Goal: Task Accomplishment & Management: Manage account settings

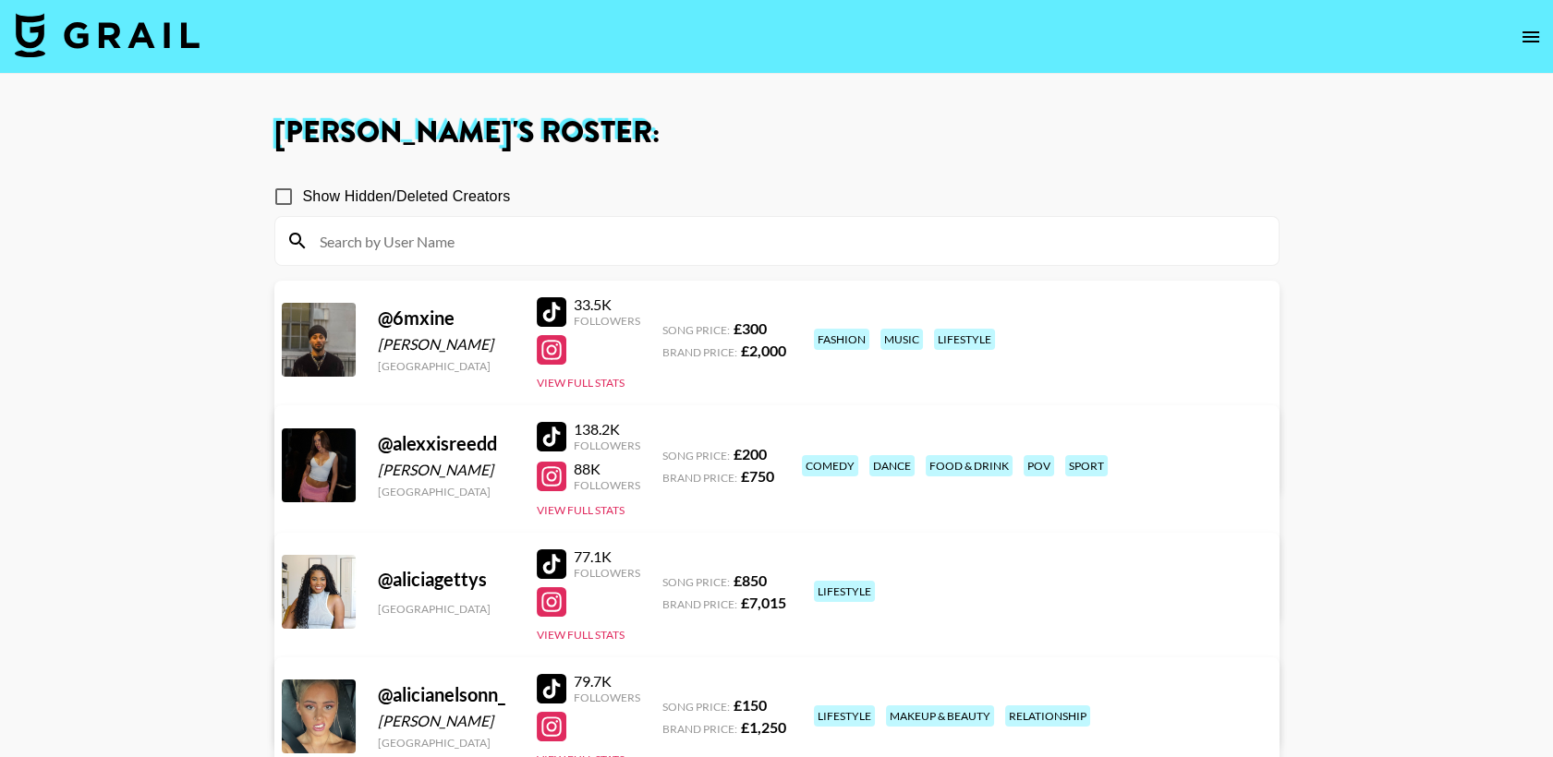
click at [148, 32] on img at bounding box center [107, 35] width 185 height 44
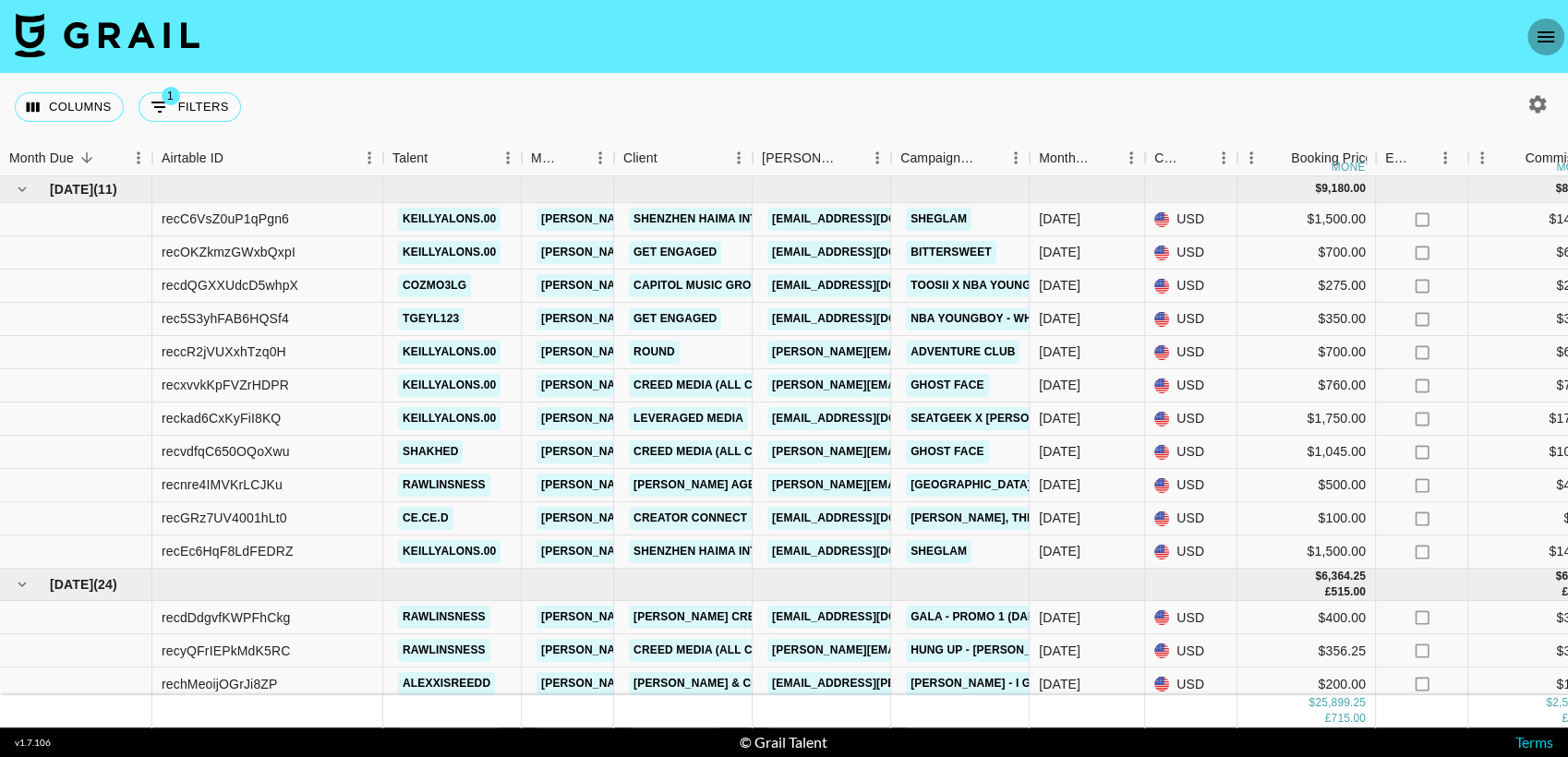
click at [1537, 38] on icon "open drawer" at bounding box center [1546, 37] width 22 height 22
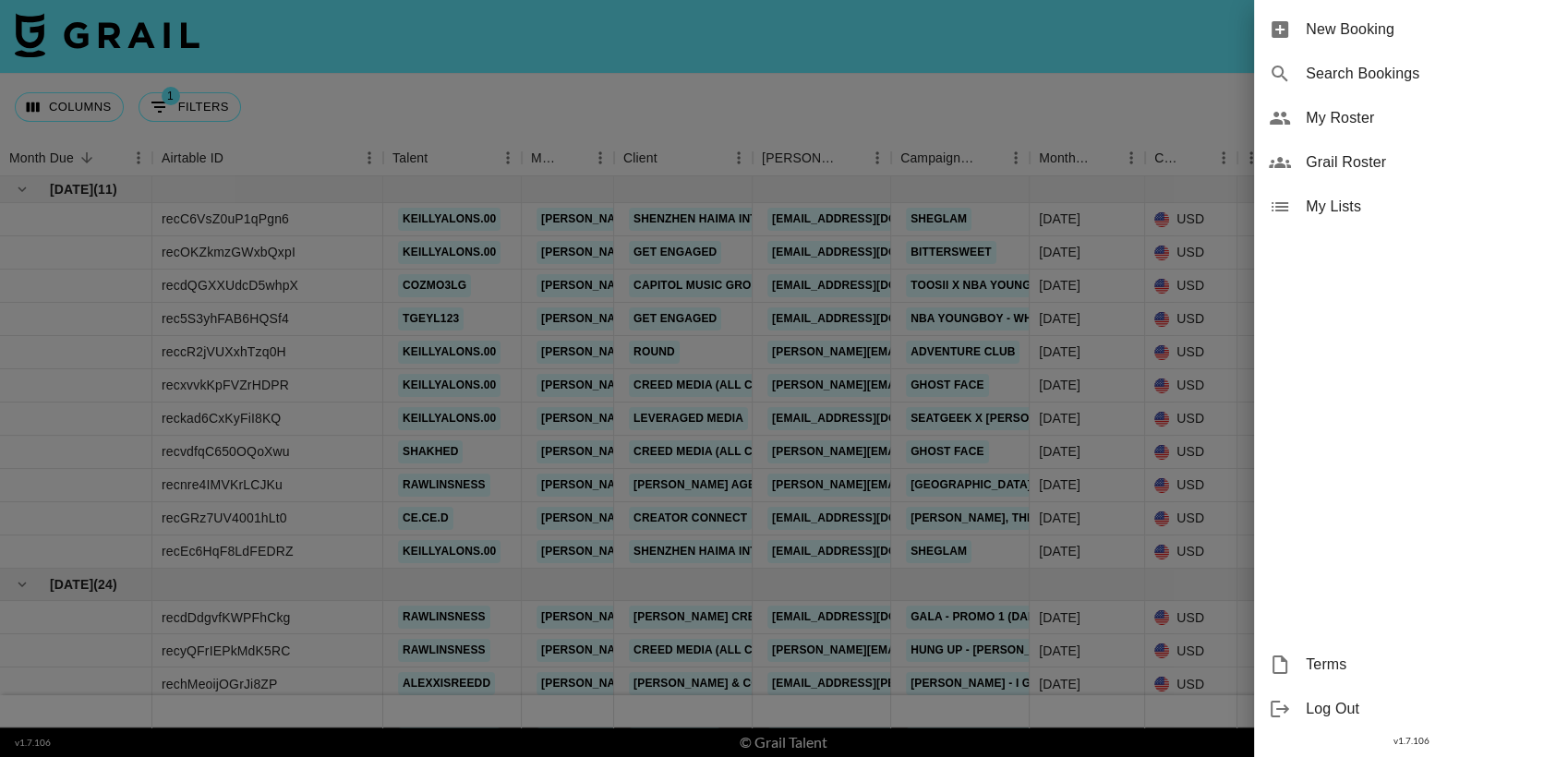
click at [1371, 115] on span "My Roster" at bounding box center [1430, 118] width 248 height 22
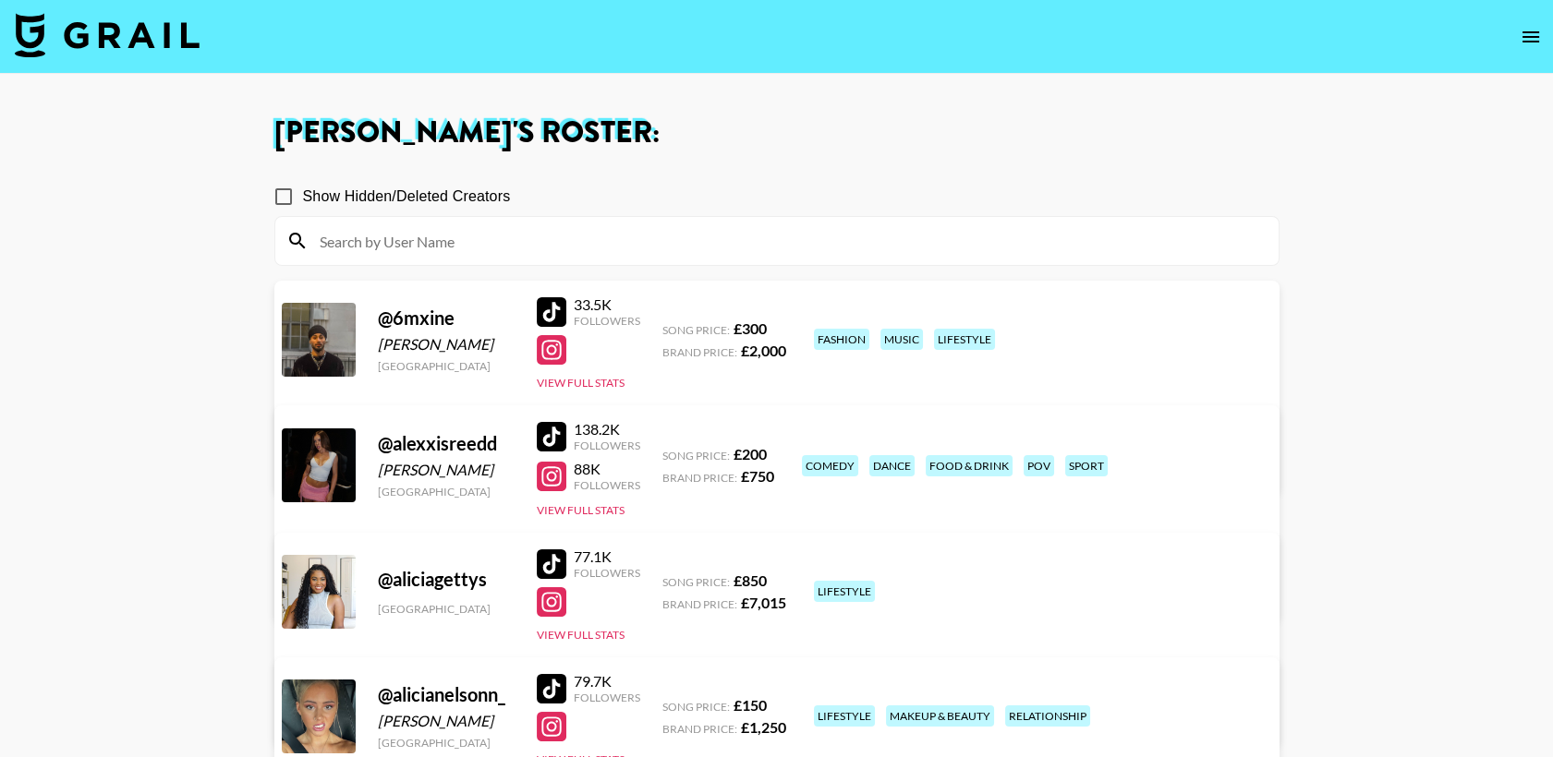
click at [635, 241] on input at bounding box center [788, 241] width 959 height 30
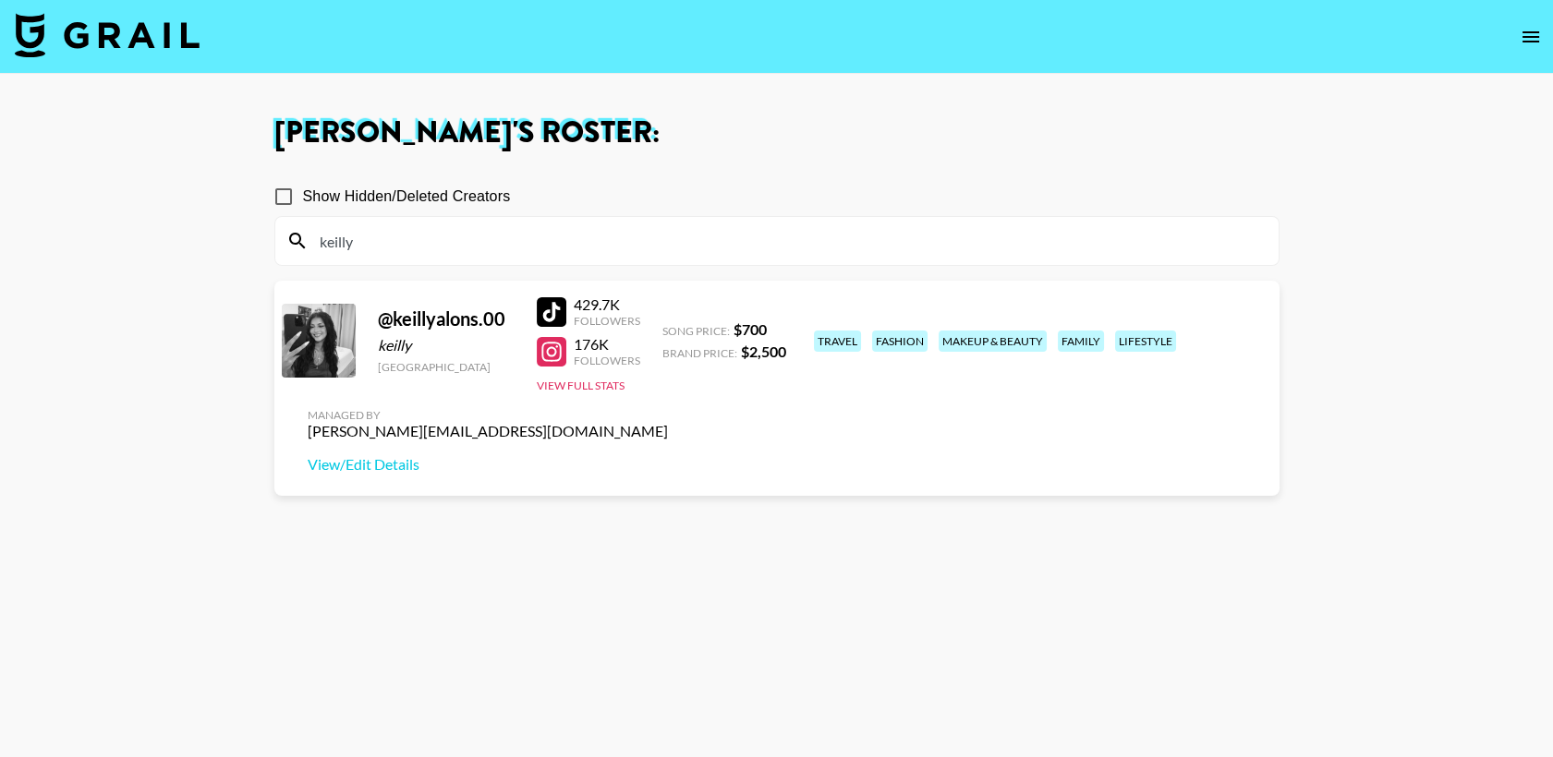
type input "keilly"
click at [591, 508] on section "Show Hidden/Deleted Creators keilly @ keillyalons.00 keilly United States 429.7…" at bounding box center [776, 468] width 1005 height 610
click at [668, 455] on link "View/Edit Details" at bounding box center [488, 464] width 360 height 18
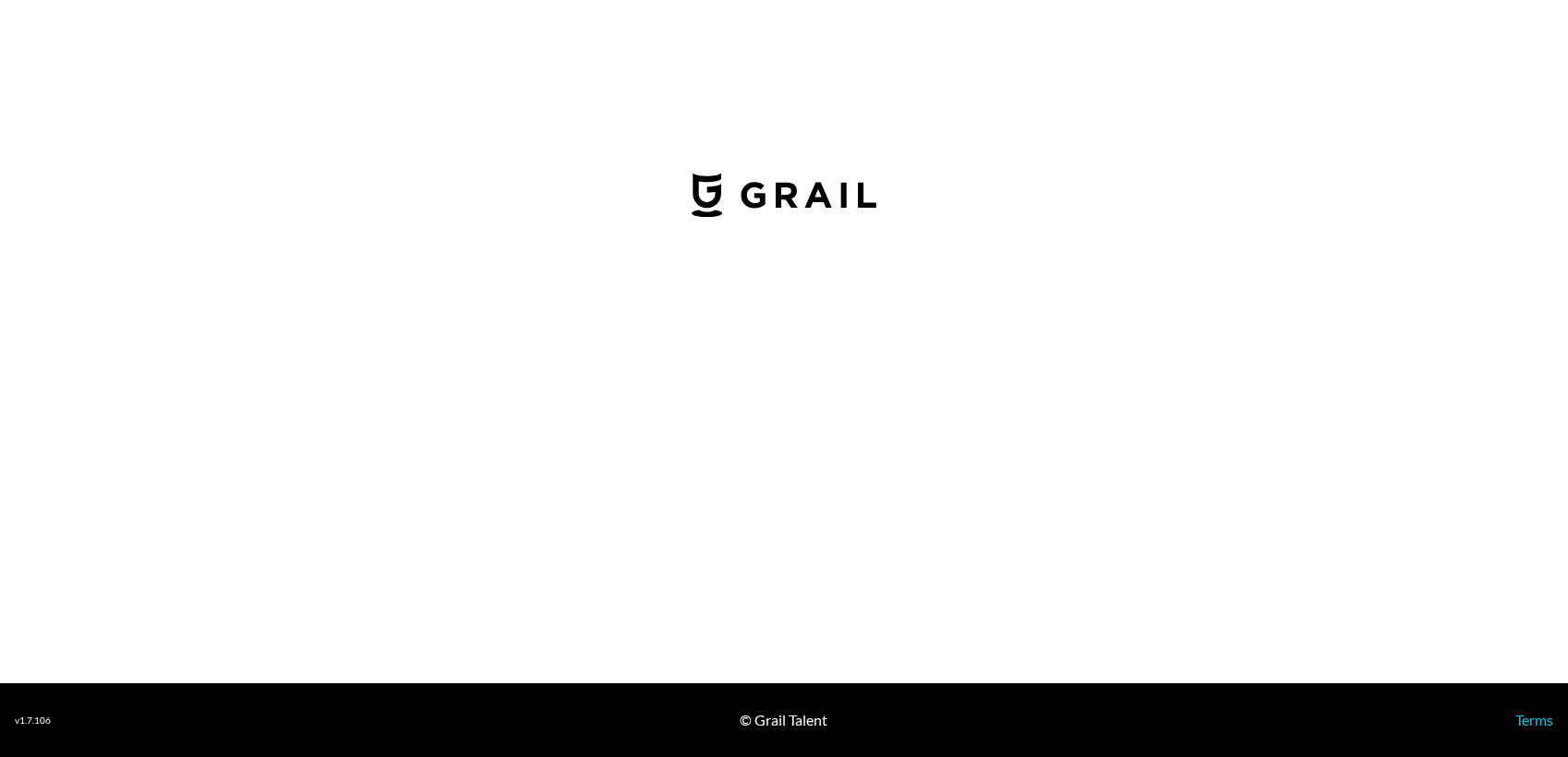
select select "USD"
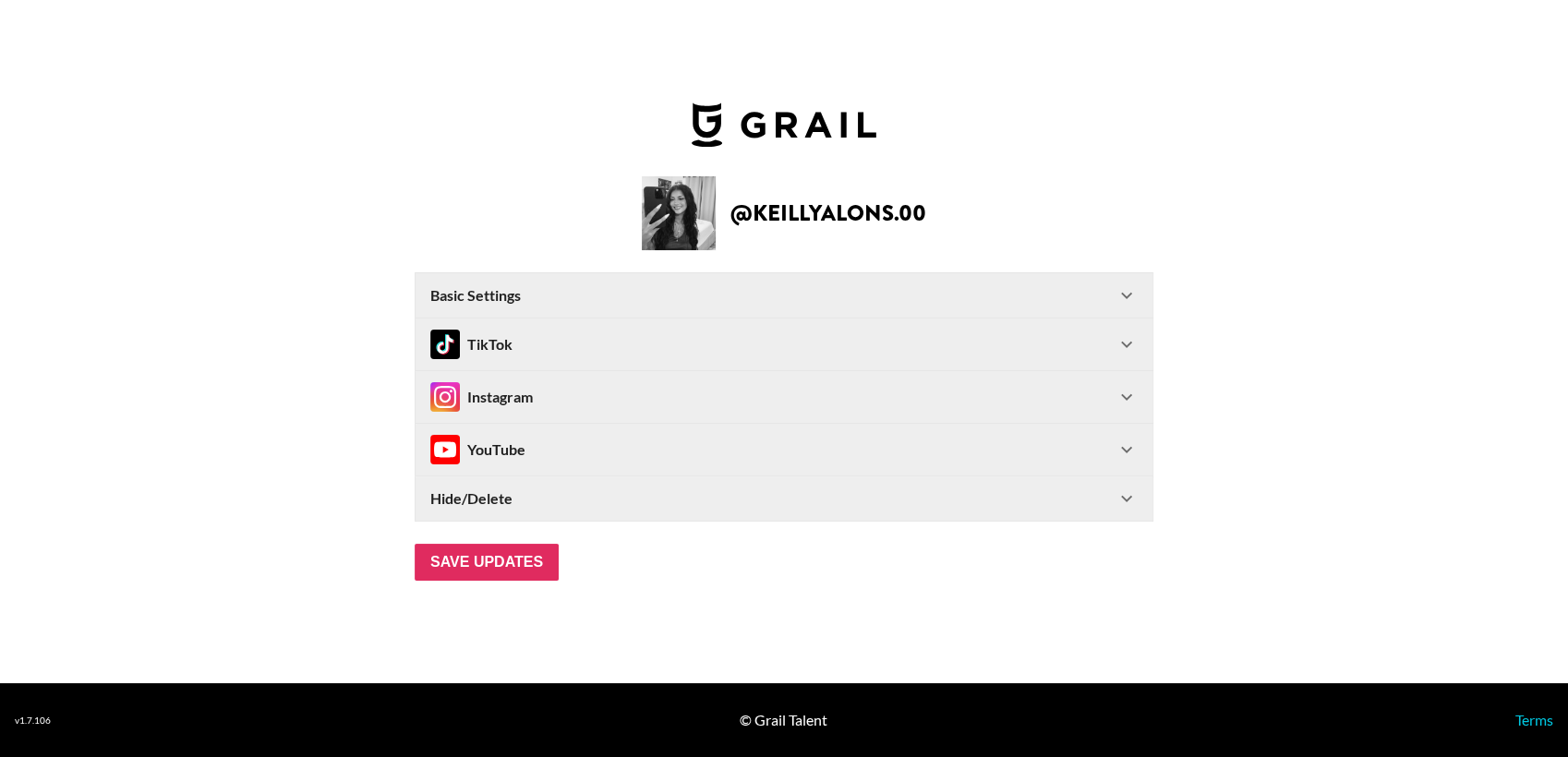
click at [629, 334] on div "TikTok" at bounding box center [772, 345] width 685 height 30
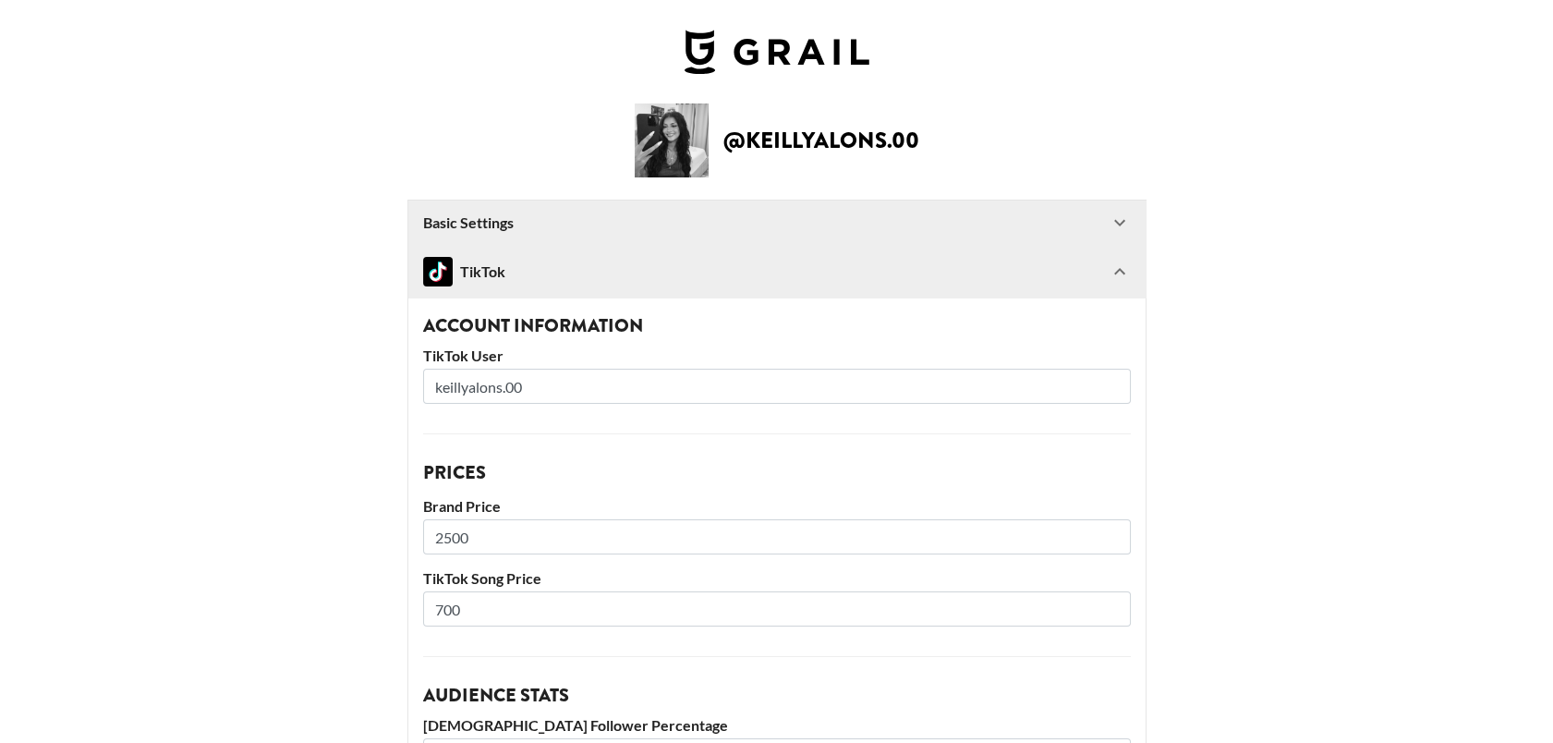
click at [599, 385] on input "keillyalons.00" at bounding box center [777, 386] width 708 height 35
type input "keillyalons.oo"
click at [177, 229] on main "@ keillyalons.00 Basic Settings Airtable ID: recaTLNjwclhDXUyV Manager(s) [PERS…" at bounding box center [776, 738] width 1523 height 1270
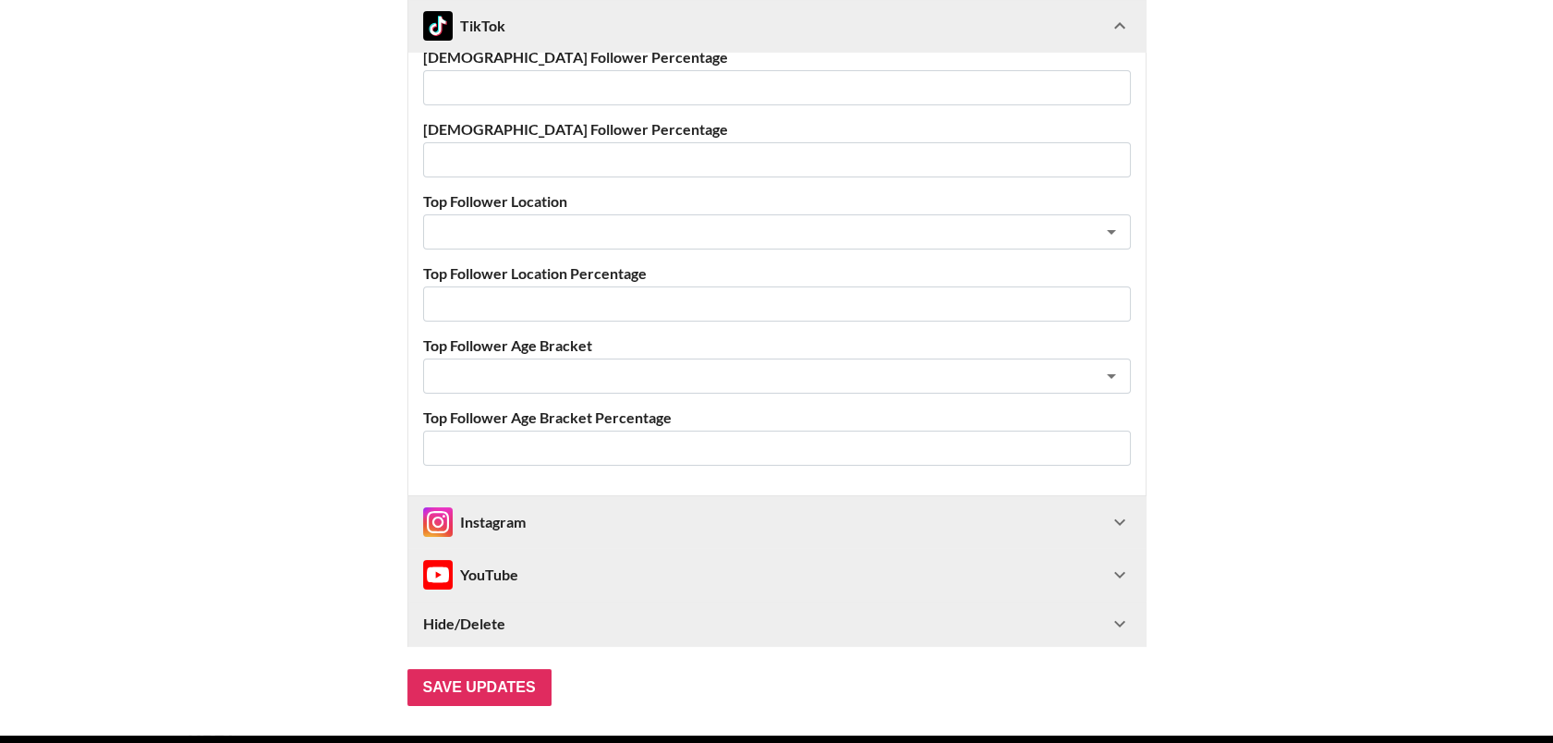
scroll to position [733, 0]
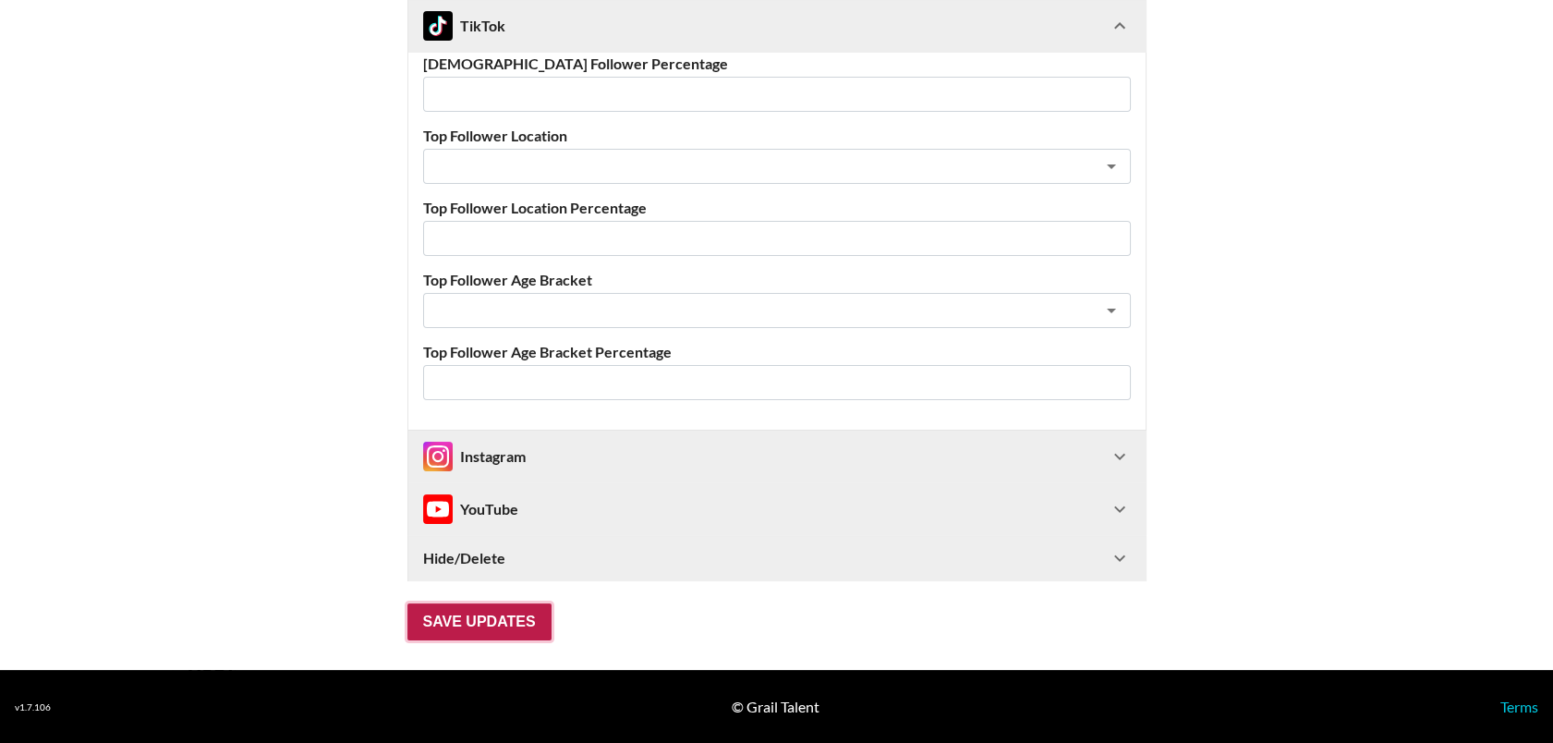
click at [477, 609] on input "Save Updates" at bounding box center [479, 621] width 144 height 37
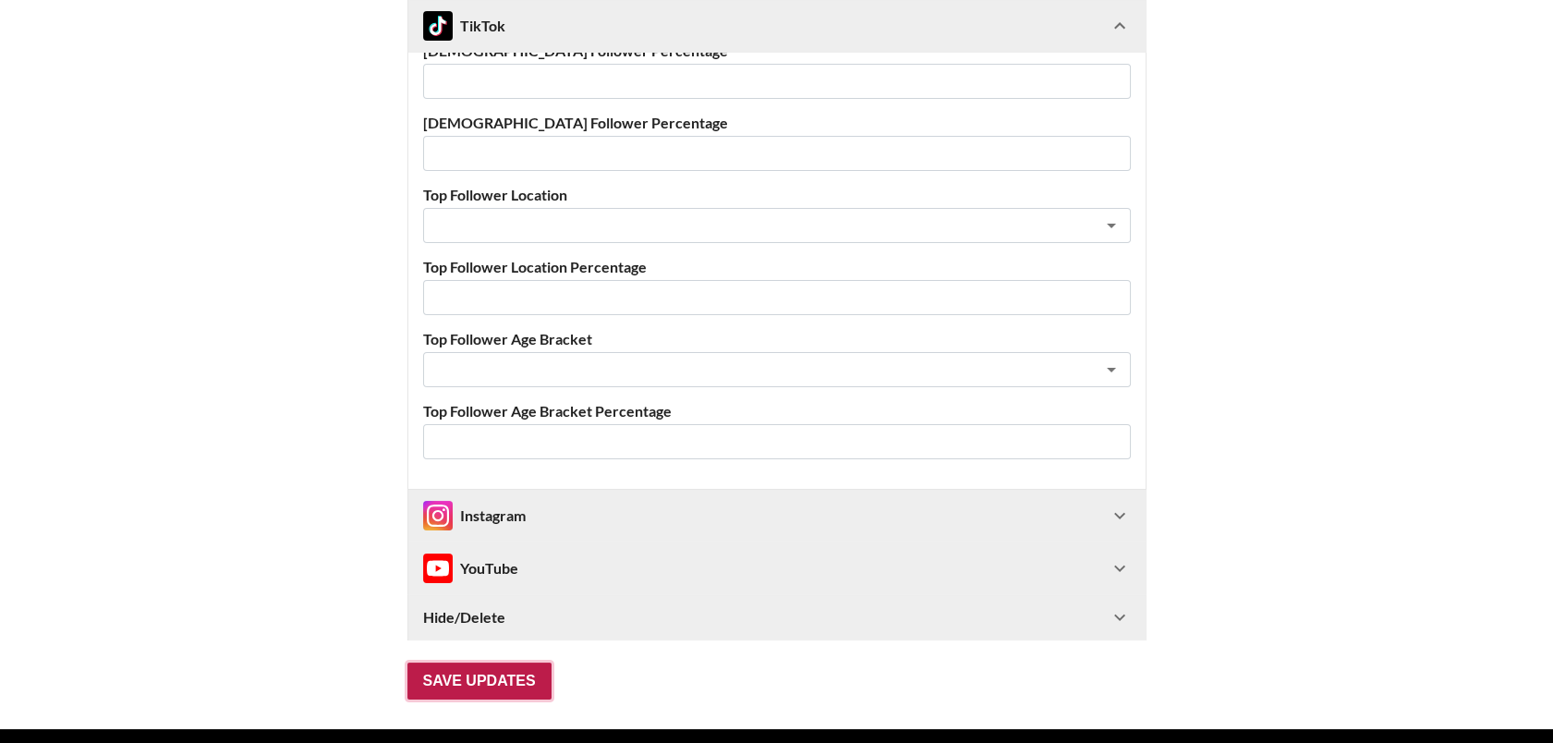
scroll to position [103, 0]
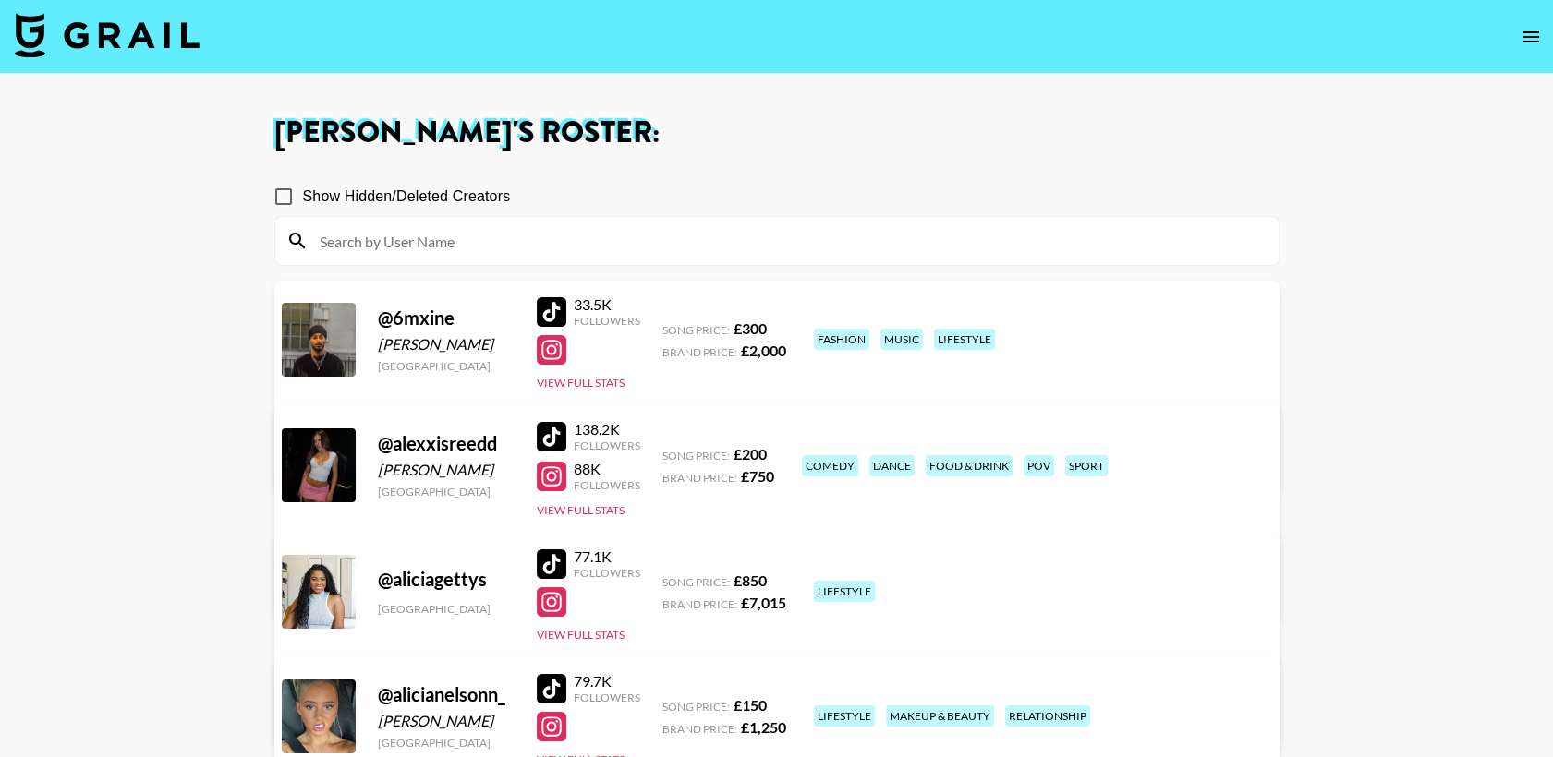
click at [456, 241] on input at bounding box center [788, 241] width 959 height 30
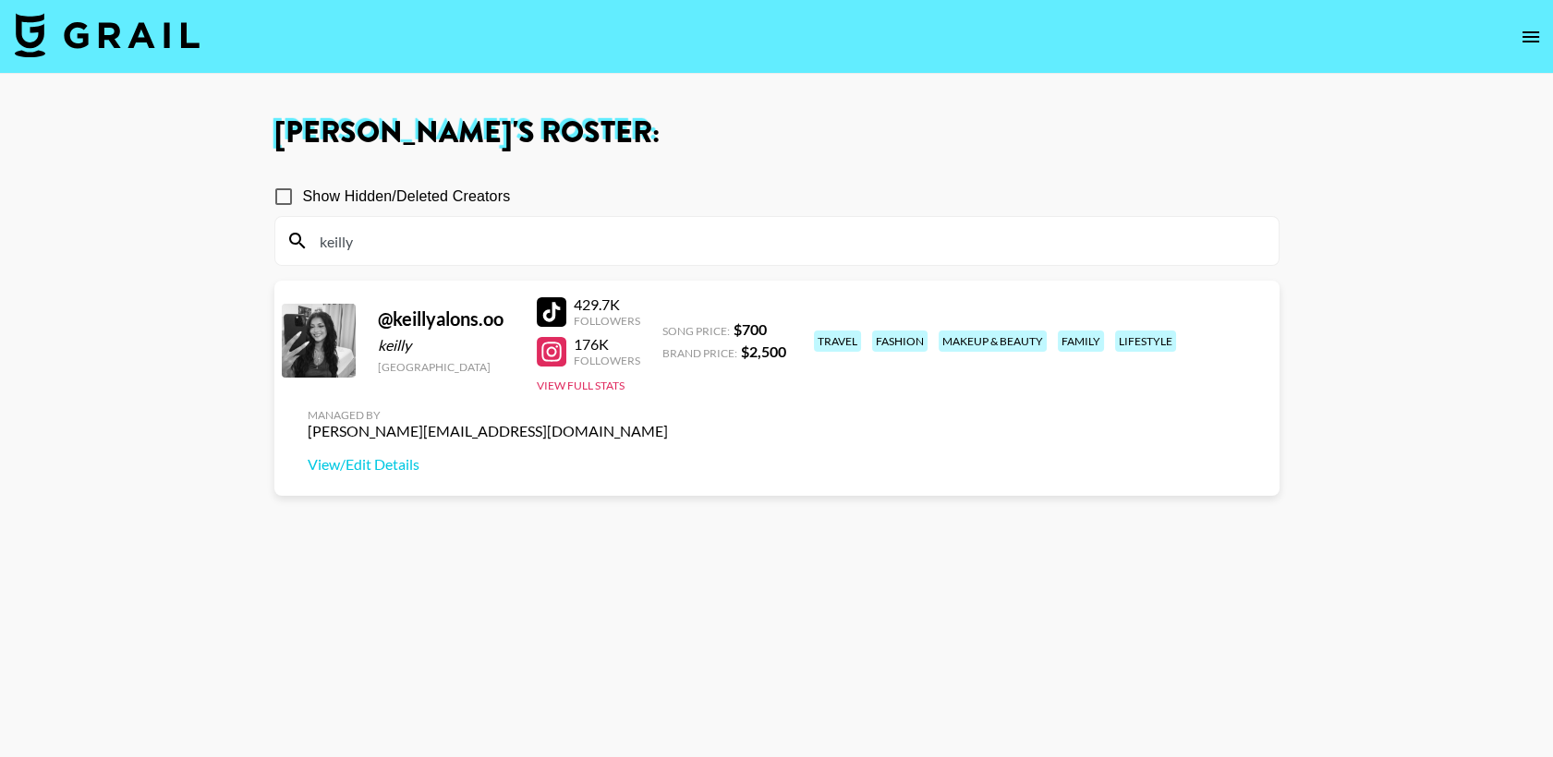
type input "keilly"
click at [526, 575] on section "Show Hidden/Deleted Creators keilly @ keillyalons.oo keilly United States 429.7…" at bounding box center [776, 468] width 1005 height 610
click at [544, 308] on div at bounding box center [552, 312] width 30 height 30
click at [187, 29] on img at bounding box center [107, 35] width 185 height 44
